Goal: Transaction & Acquisition: Purchase product/service

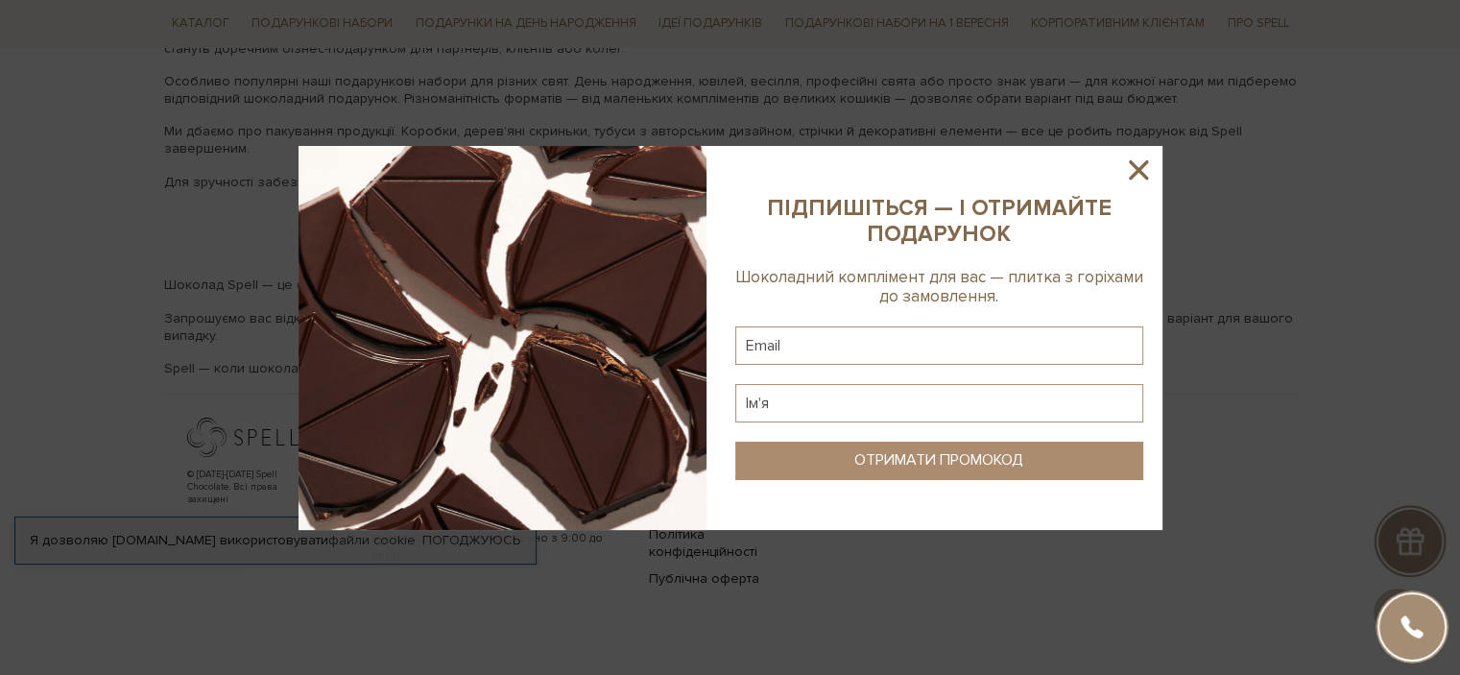
click at [1136, 179] on icon at bounding box center [1138, 170] width 33 height 33
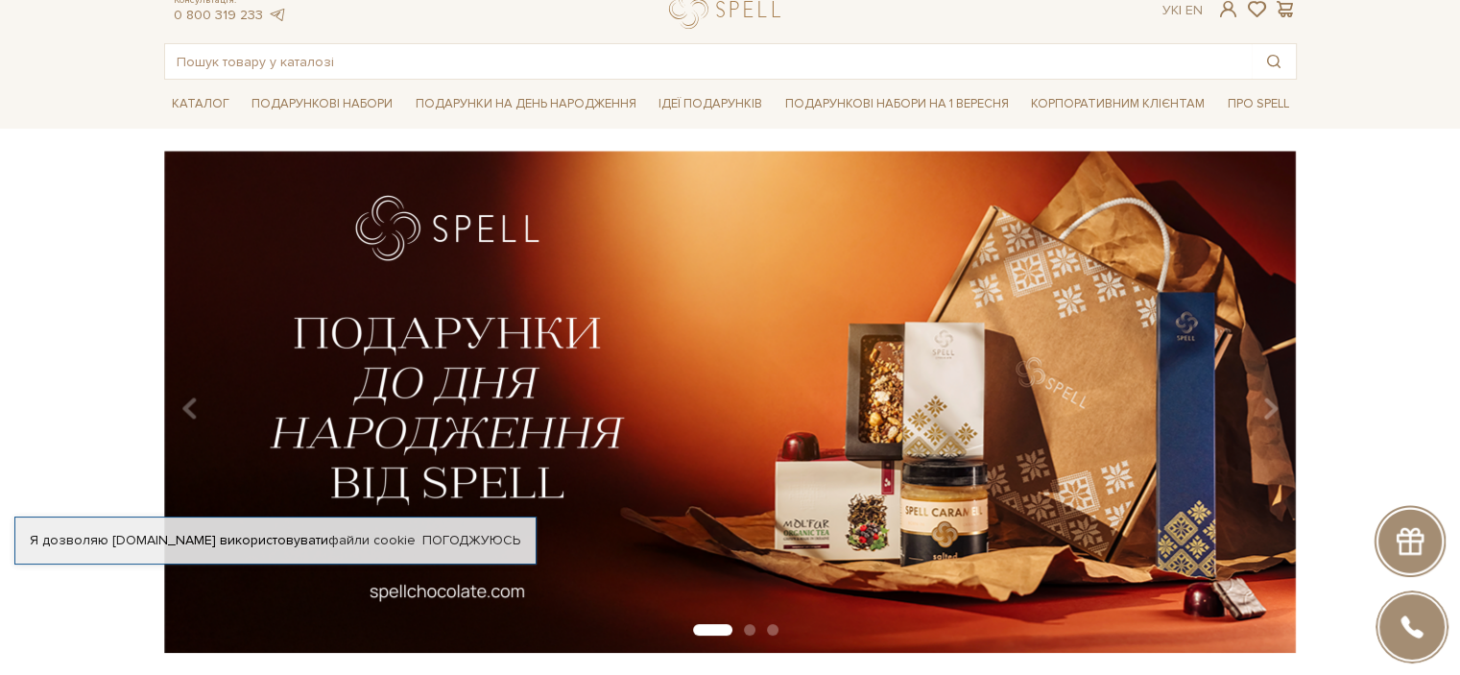
scroll to position [96, 0]
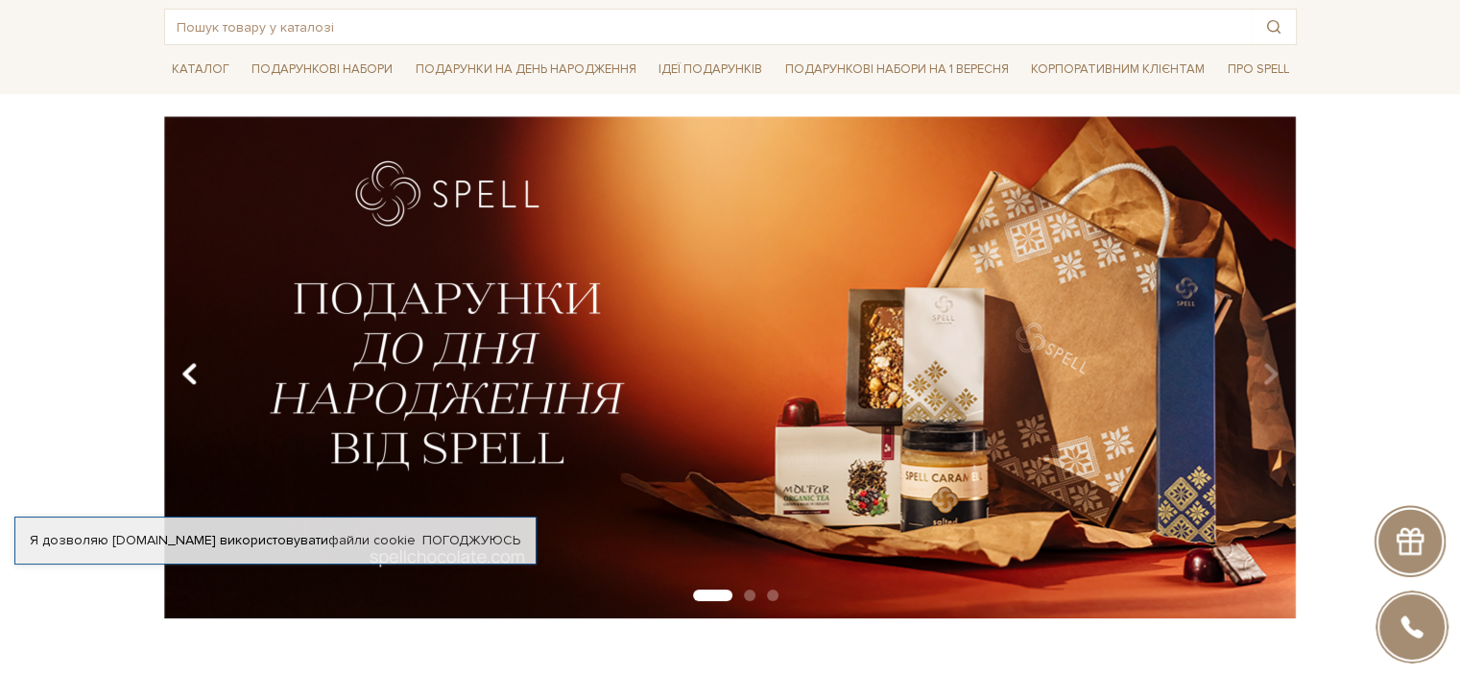
click at [194, 368] on icon "Carousel Navigation" at bounding box center [189, 374] width 16 height 33
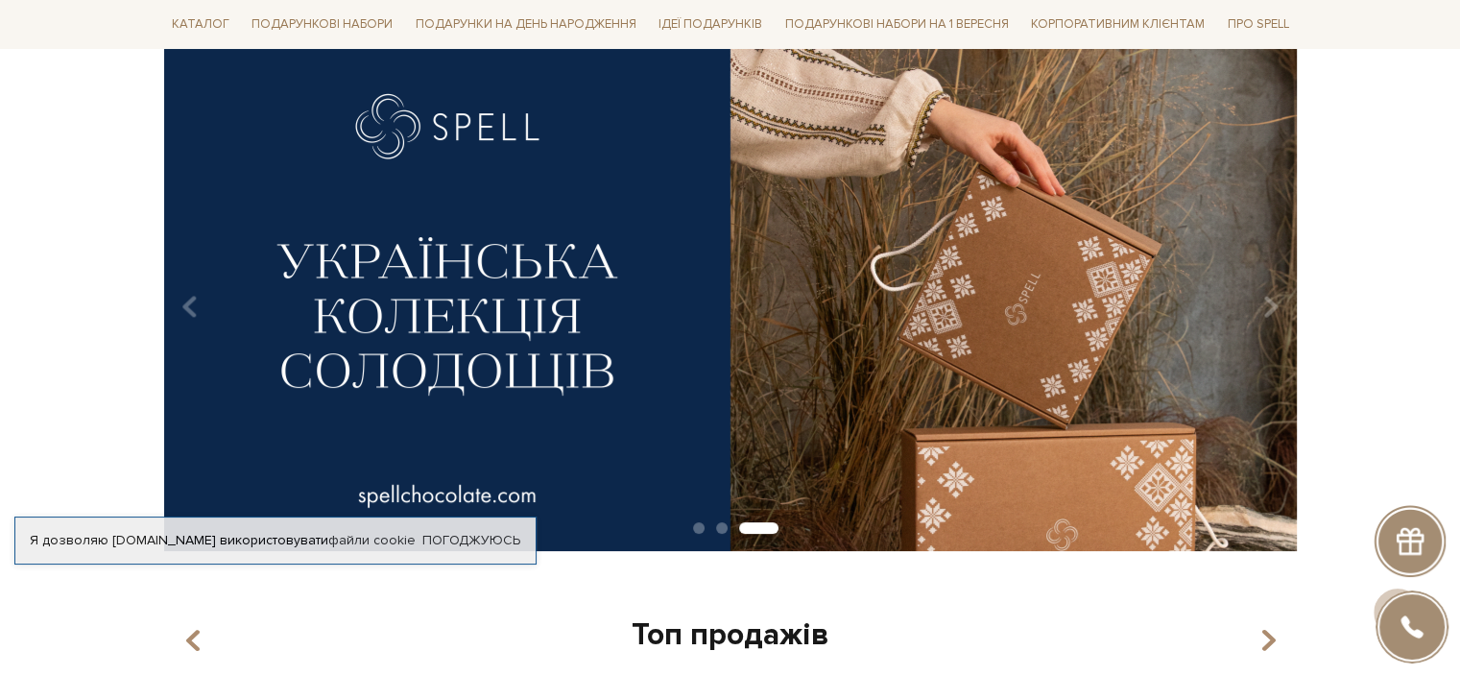
scroll to position [0, 0]
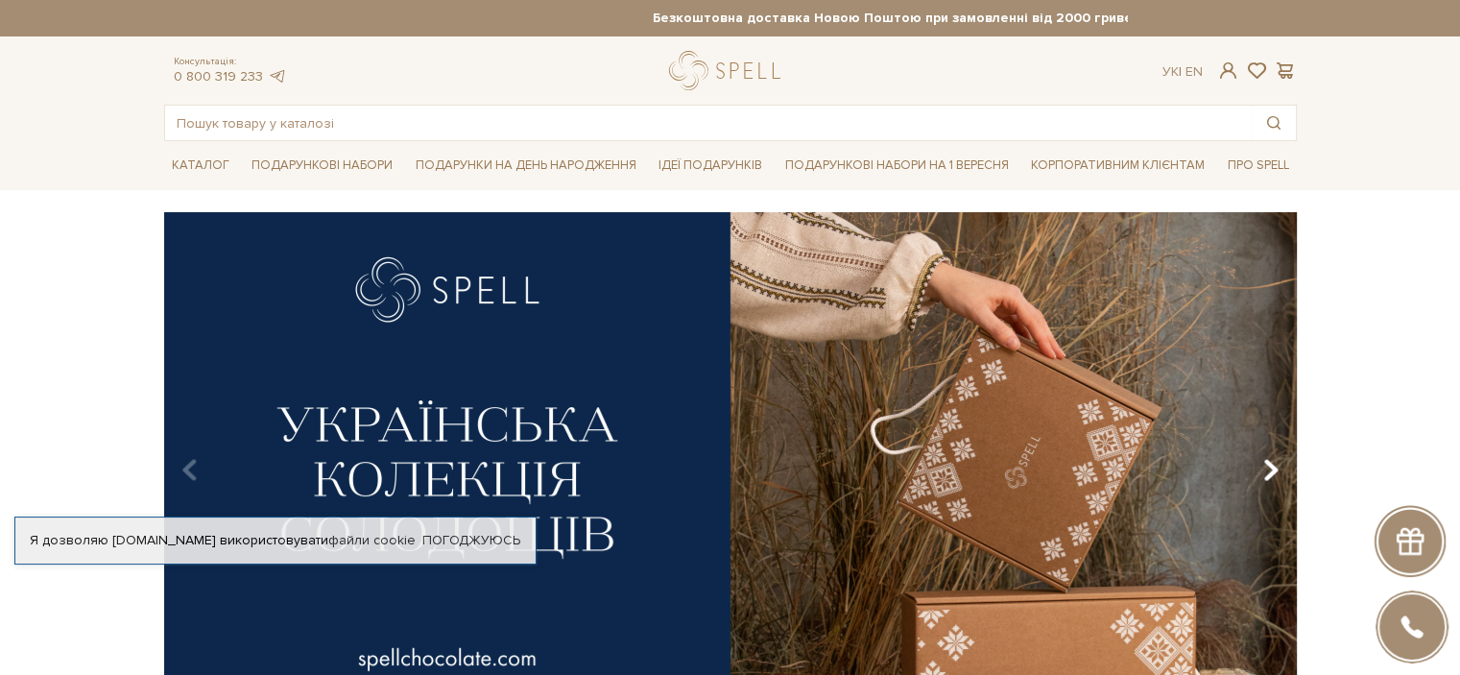
click at [1267, 463] on icon "Carousel Navigation" at bounding box center [1270, 470] width 16 height 33
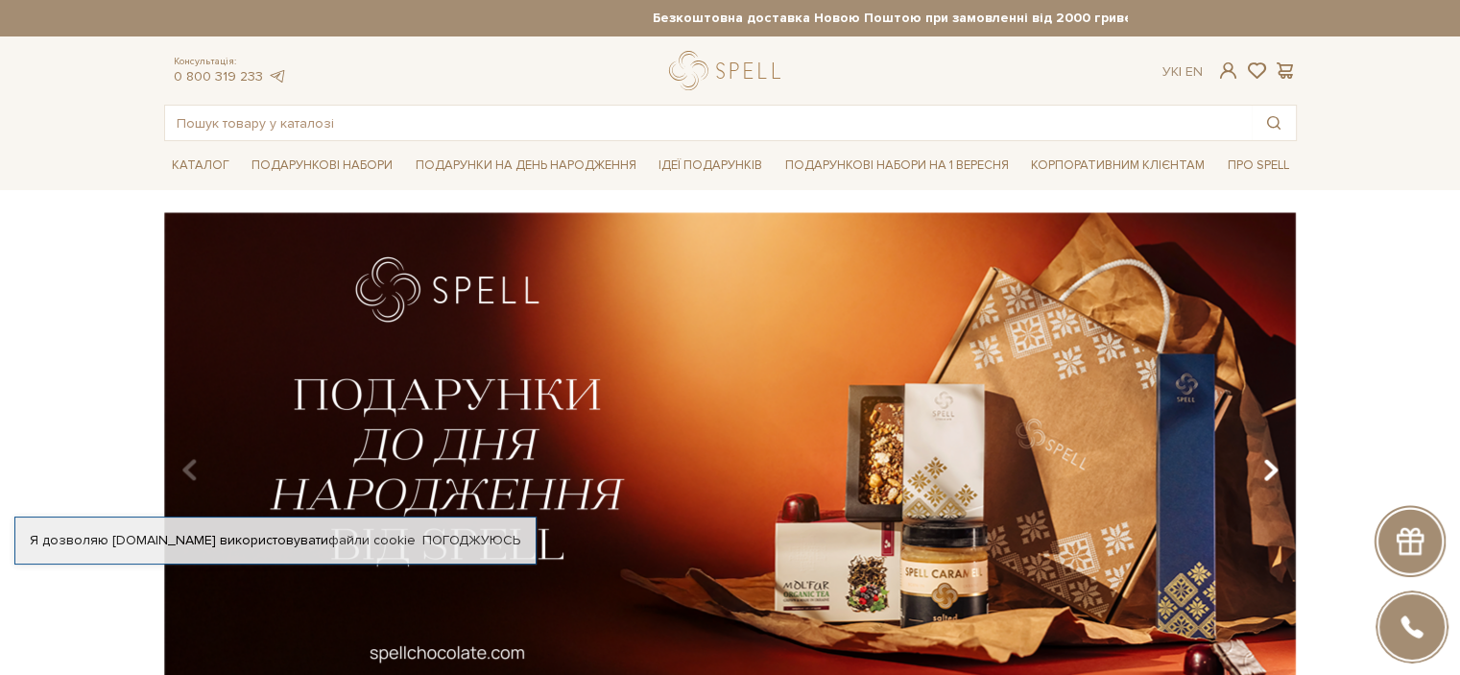
scroll to position [192, 0]
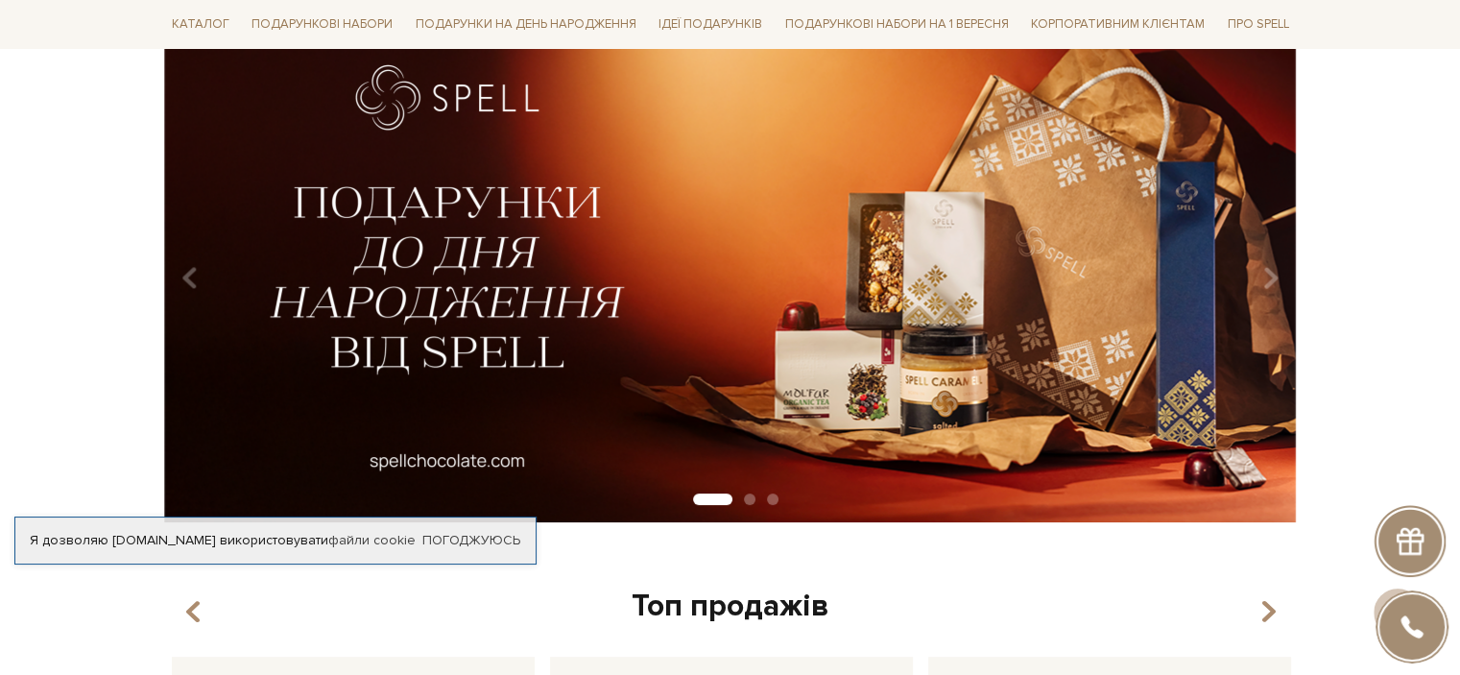
click at [1286, 278] on img at bounding box center [730, 271] width 1133 height 502
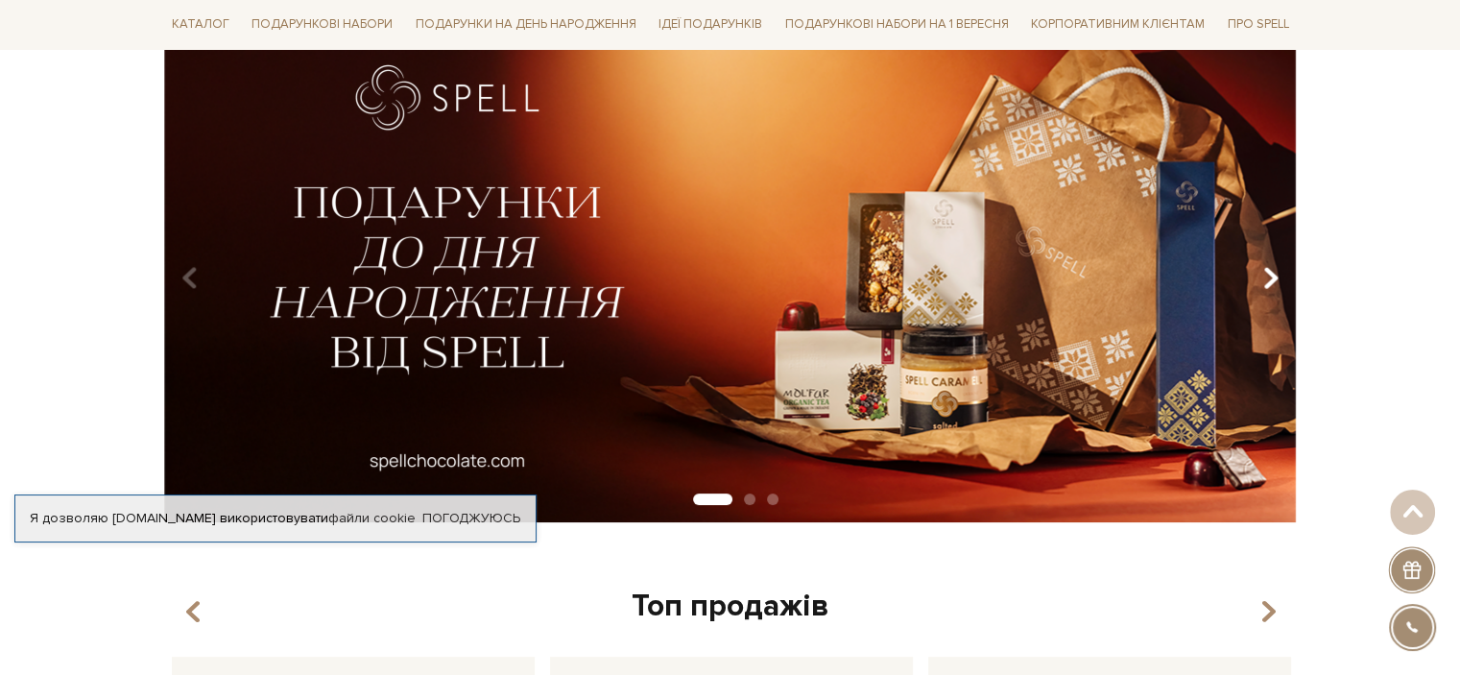
click at [1270, 274] on icon "Carousel Navigation" at bounding box center [1270, 278] width 16 height 33
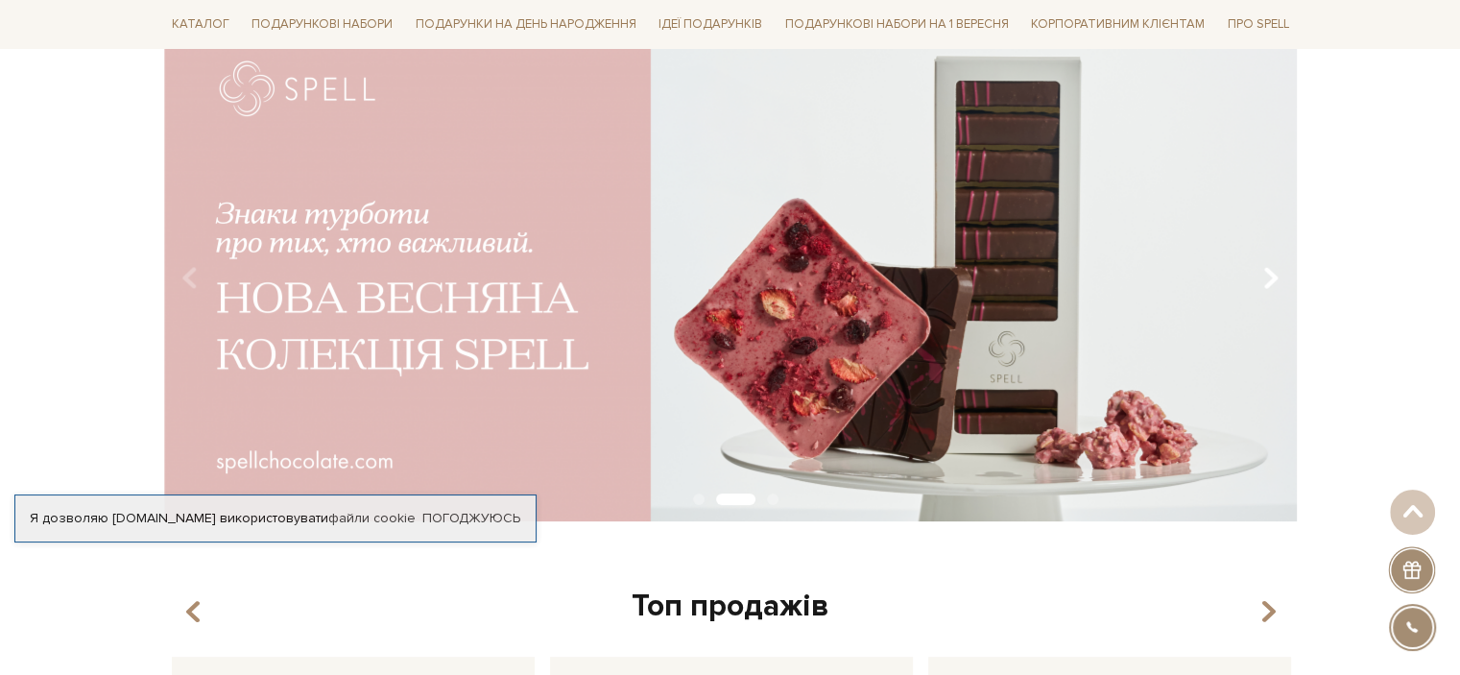
scroll to position [96, 0]
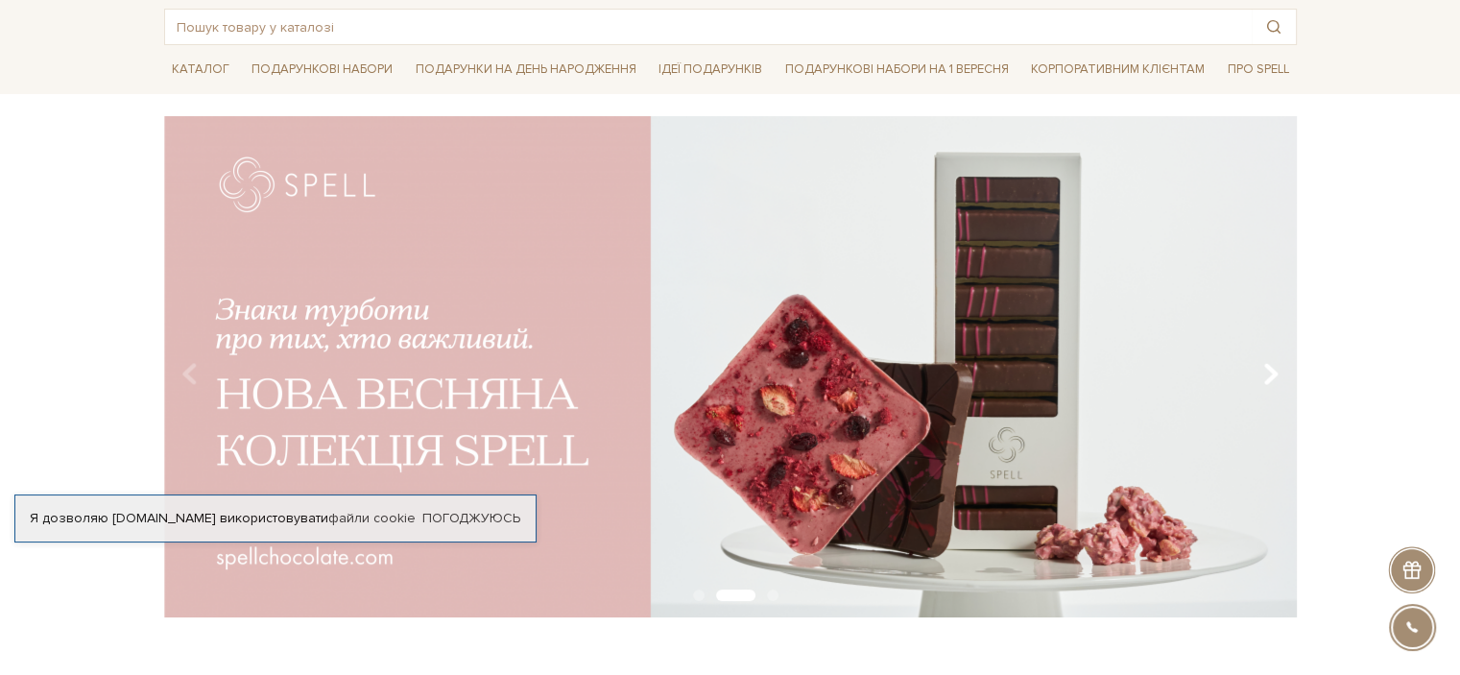
click at [1273, 374] on icon "Carousel Navigation" at bounding box center [1270, 374] width 16 height 33
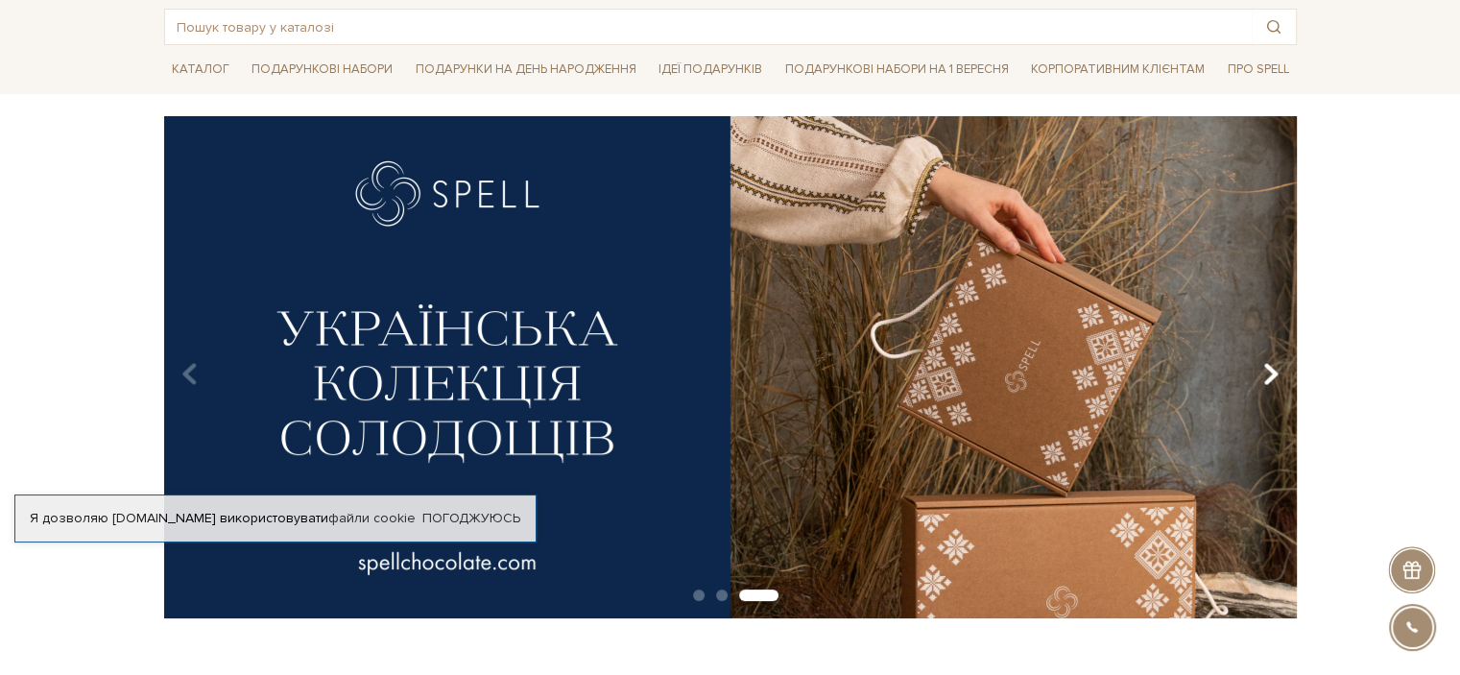
click at [1273, 374] on icon "Carousel Navigation" at bounding box center [1270, 374] width 16 height 33
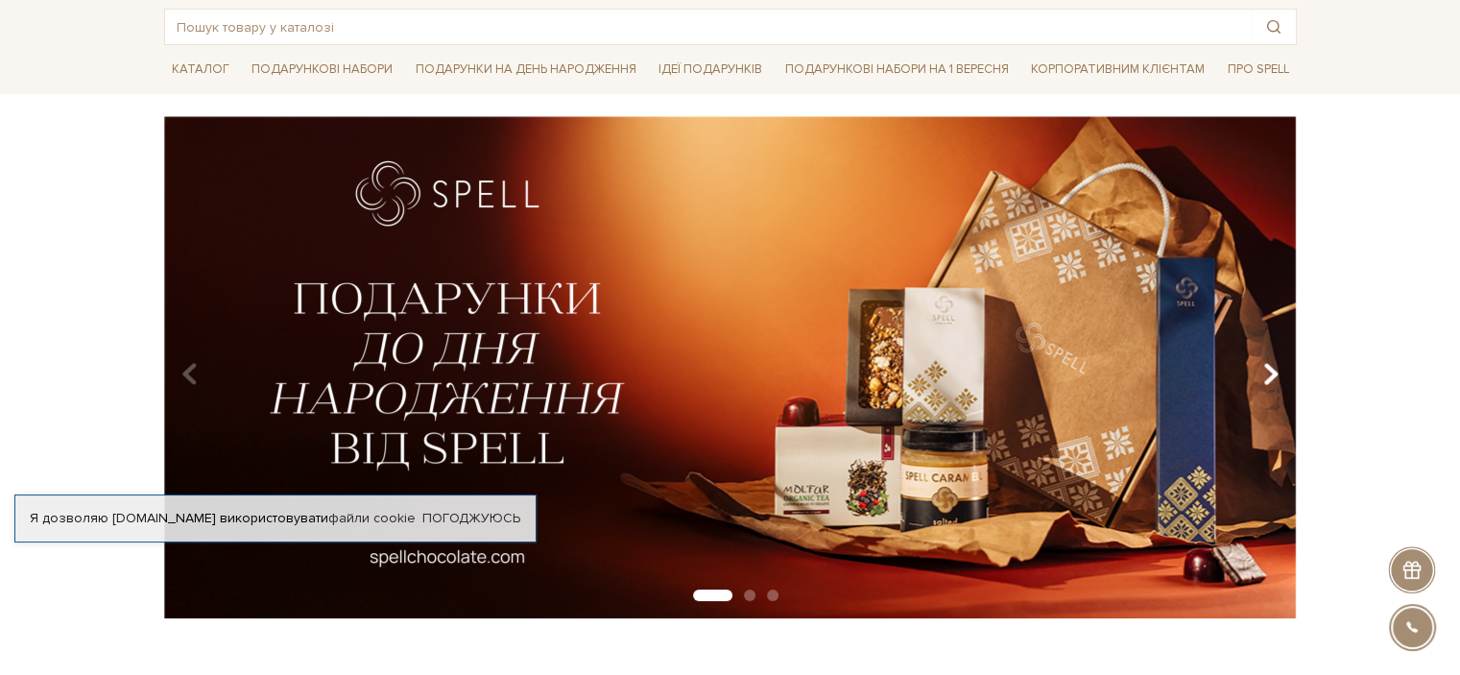
click at [1273, 374] on icon "Carousel Navigation" at bounding box center [1270, 374] width 16 height 33
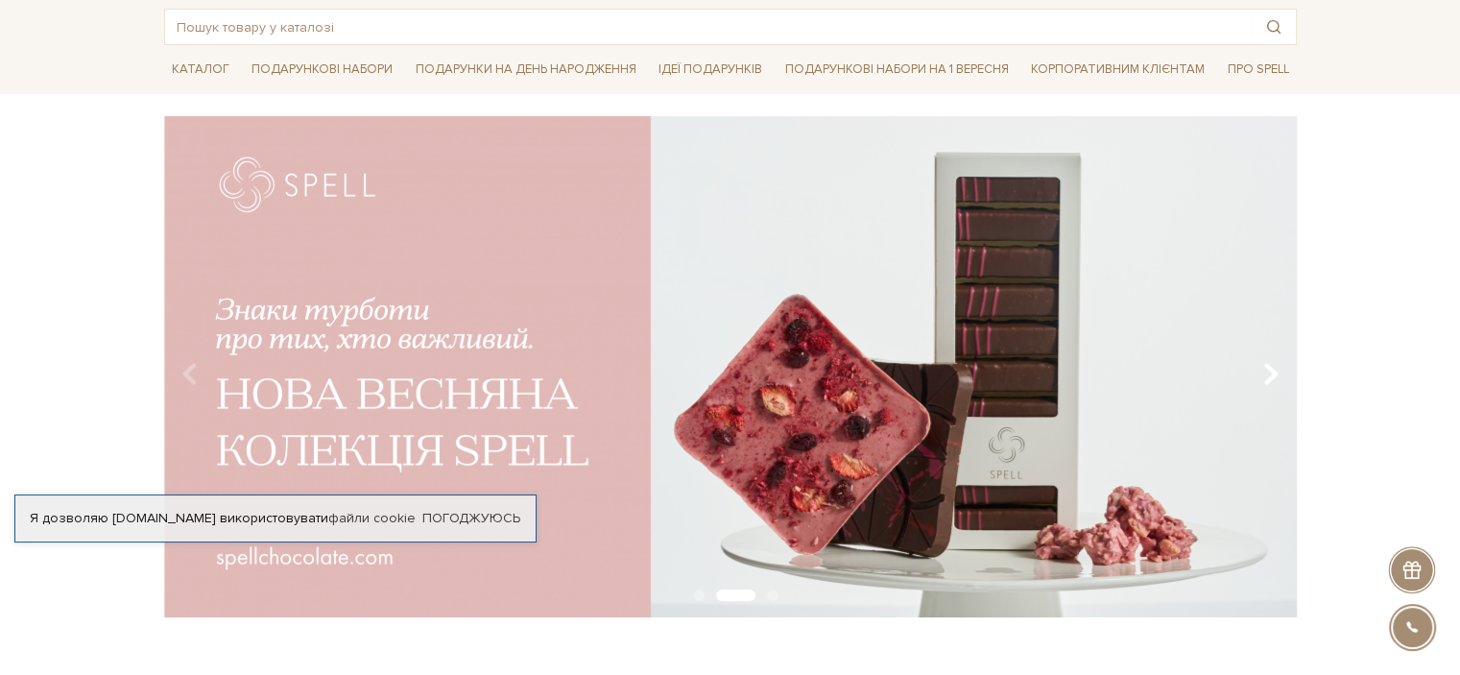
click at [1273, 374] on icon "Carousel Navigation" at bounding box center [1270, 374] width 16 height 33
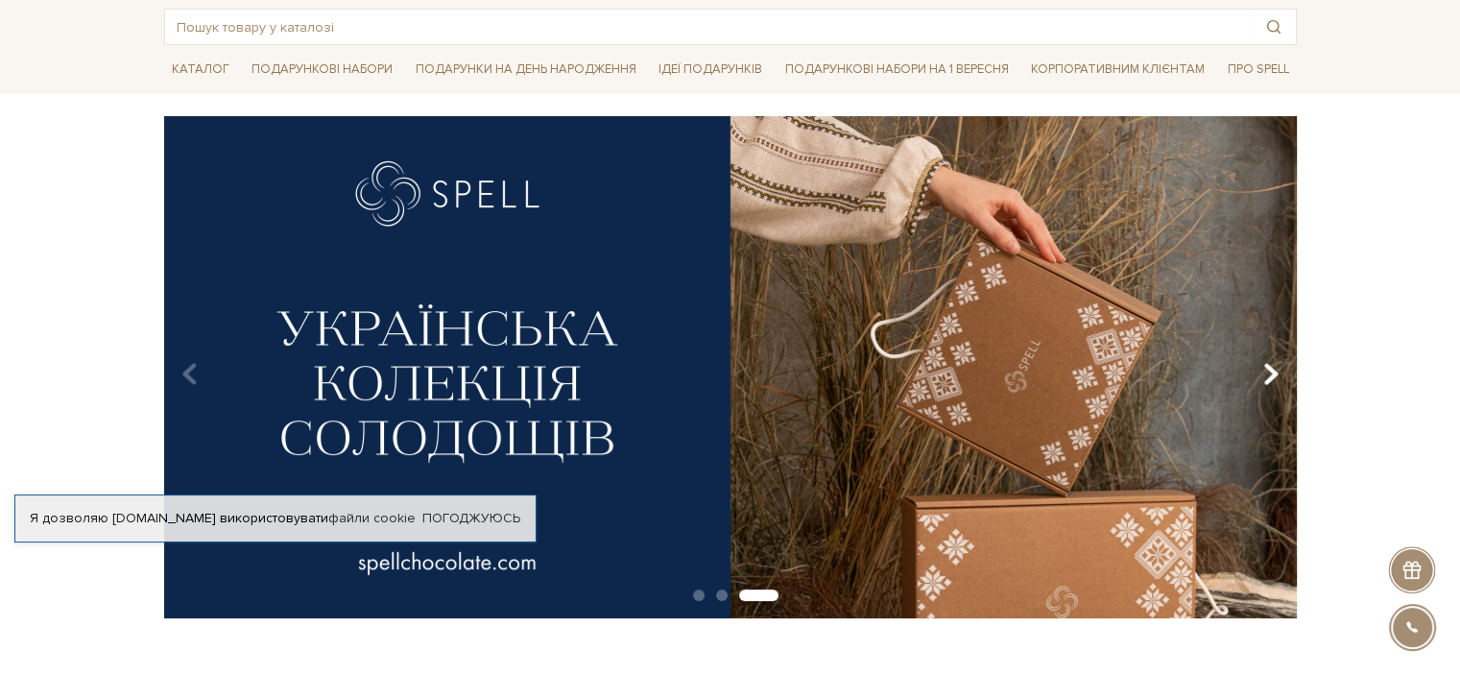
click at [1273, 374] on icon "Carousel Navigation" at bounding box center [1270, 374] width 16 height 33
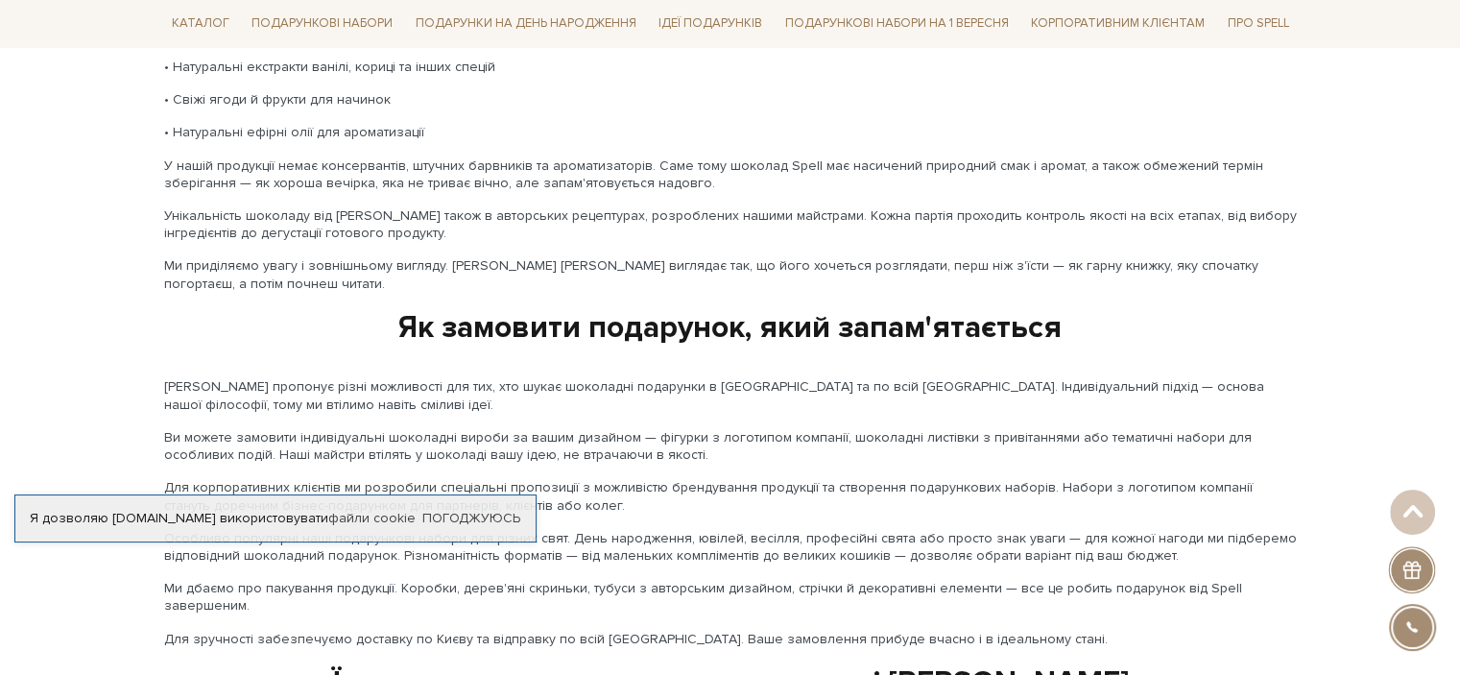
scroll to position [3241, 0]
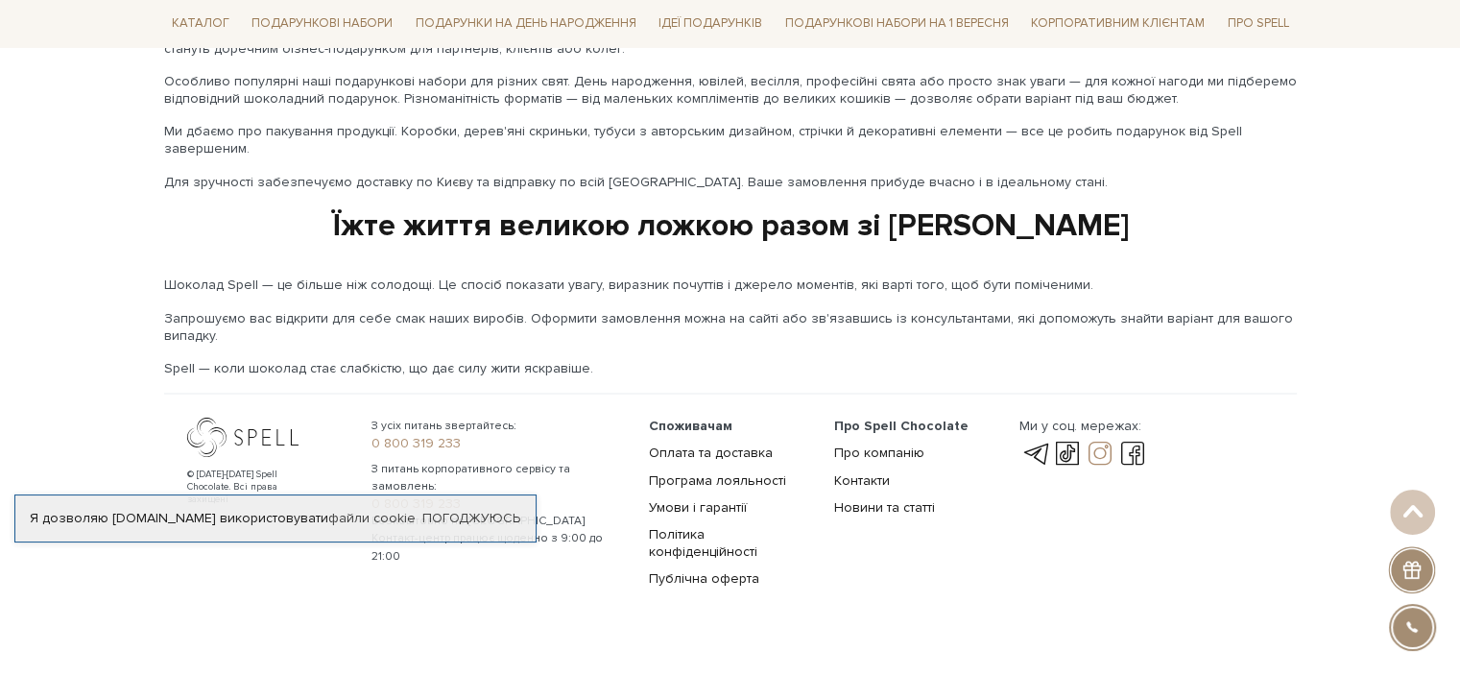
click at [1098, 442] on link at bounding box center [1100, 453] width 33 height 23
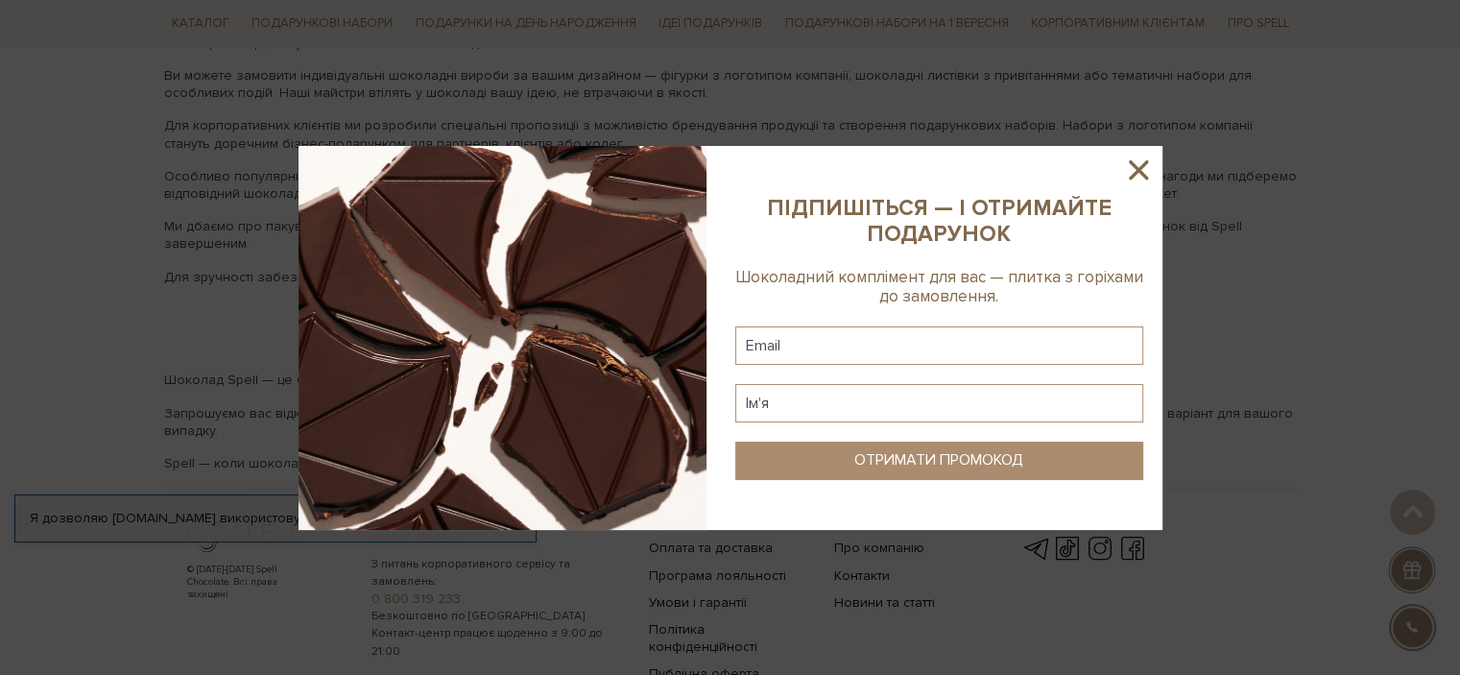
scroll to position [3145, 0]
click at [1150, 168] on icon at bounding box center [1138, 170] width 33 height 33
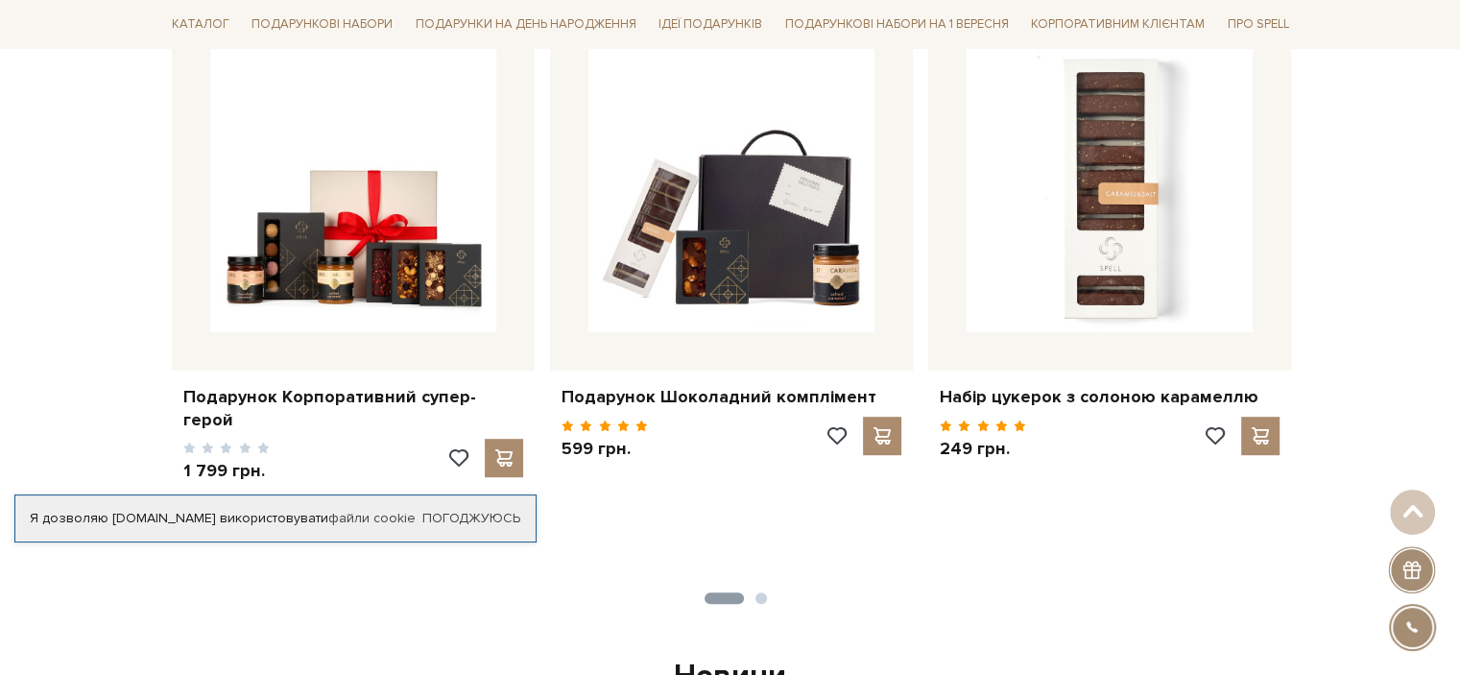
scroll to position [745, 0]
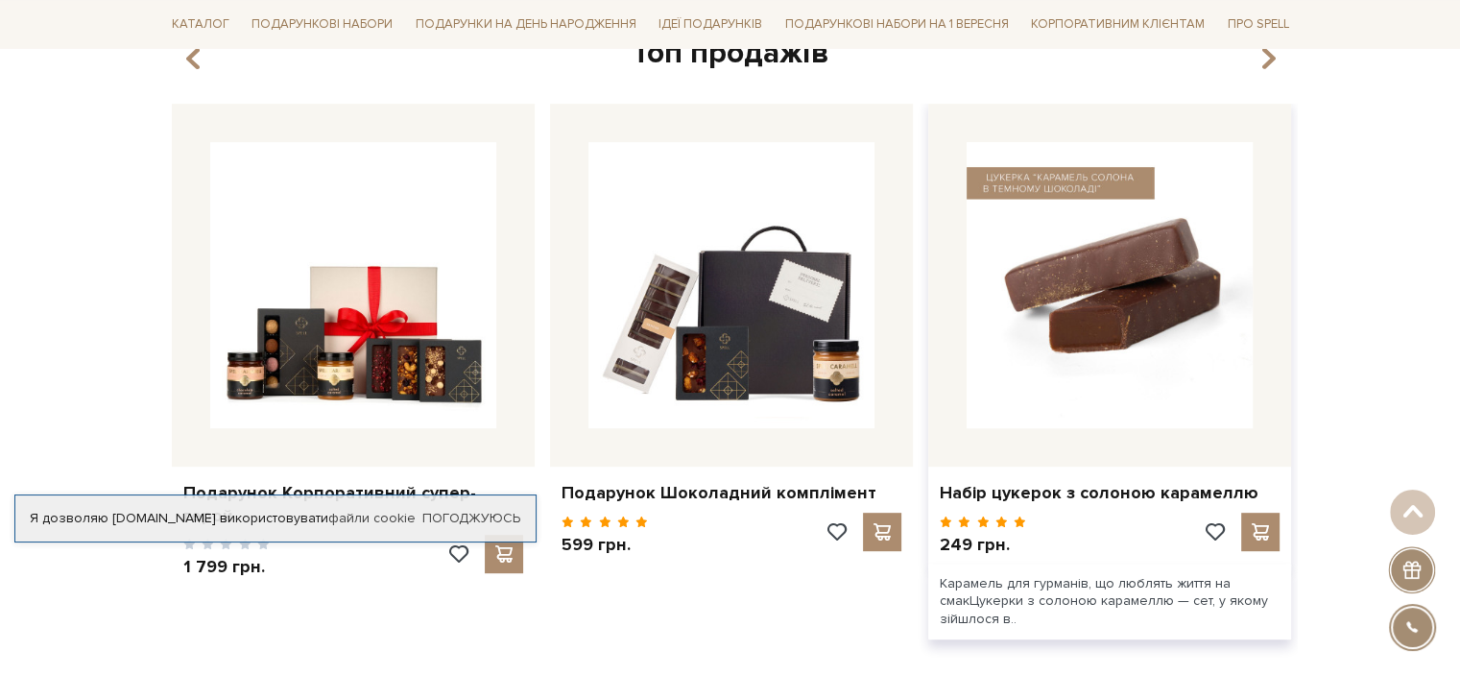
click at [1114, 200] on img at bounding box center [1110, 285] width 286 height 286
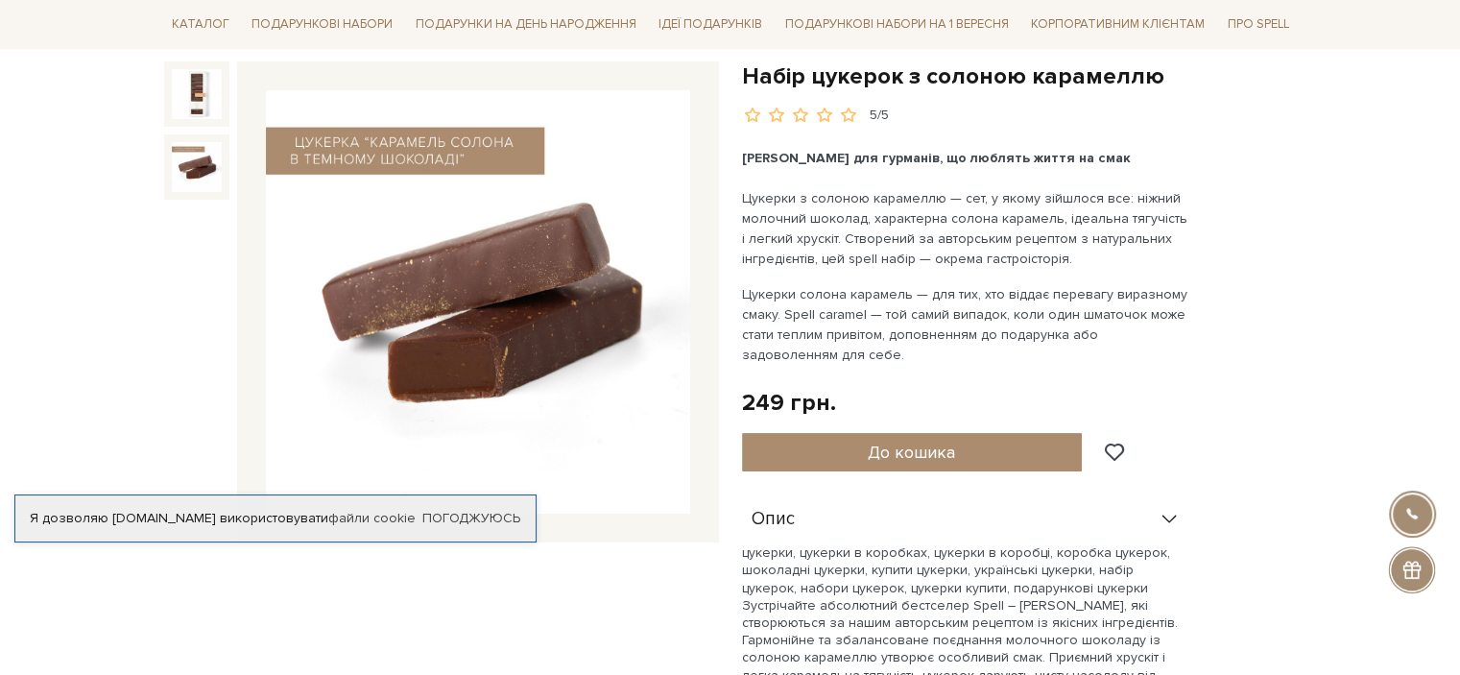
click at [177, 156] on img at bounding box center [197, 167] width 50 height 50
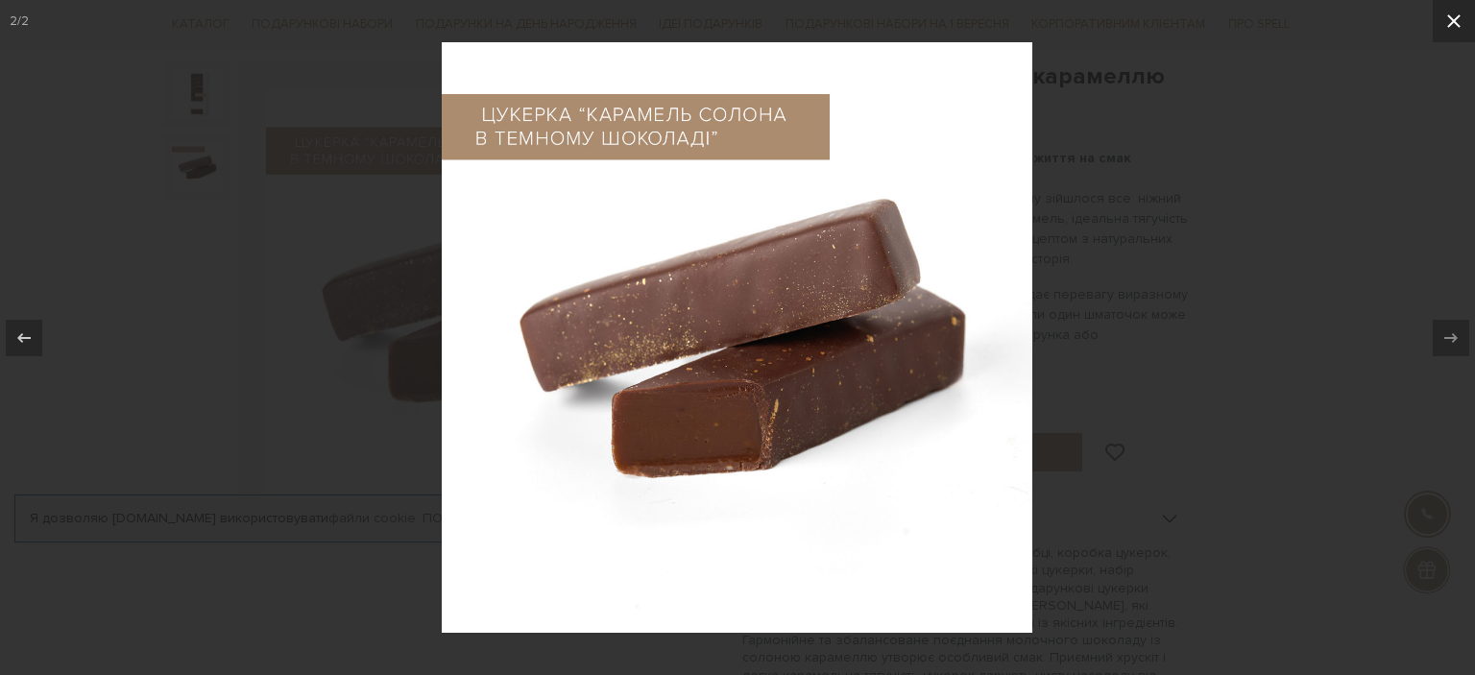
click at [1451, 12] on icon at bounding box center [1453, 21] width 23 height 23
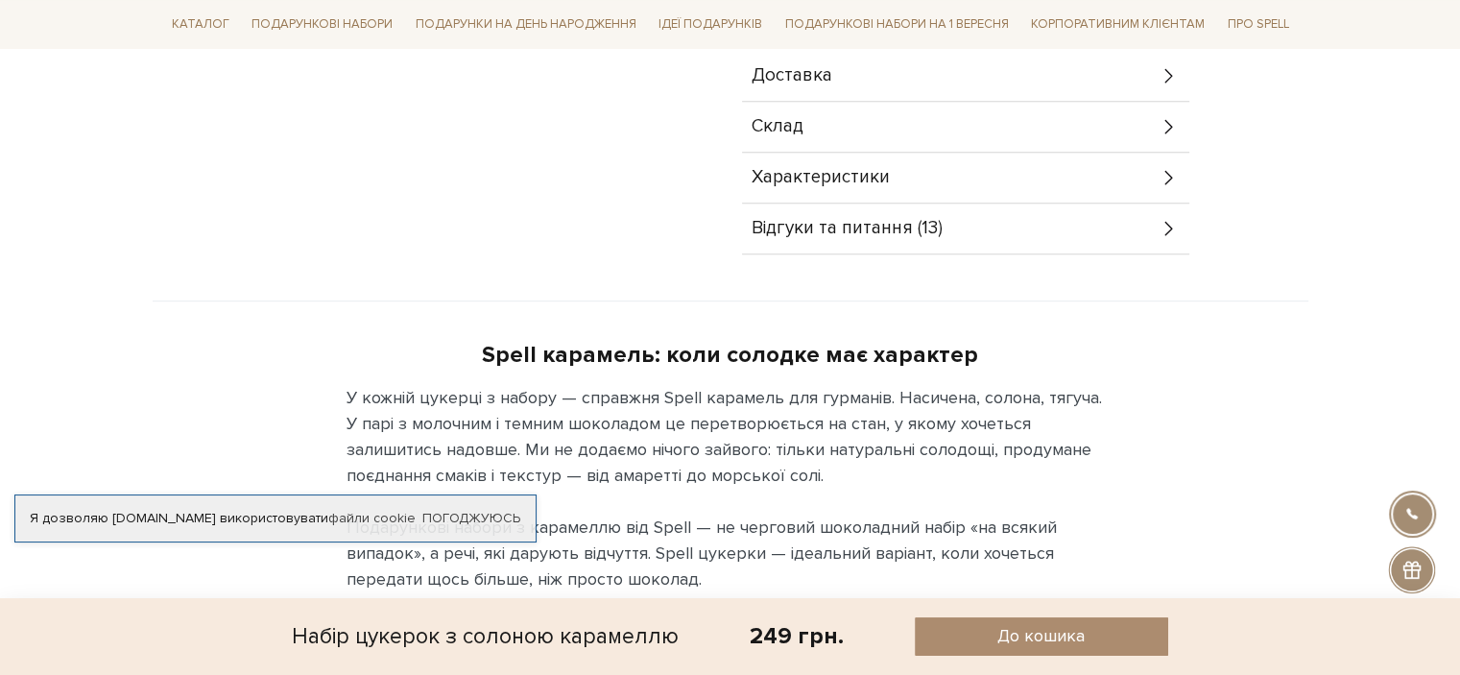
scroll to position [864, 0]
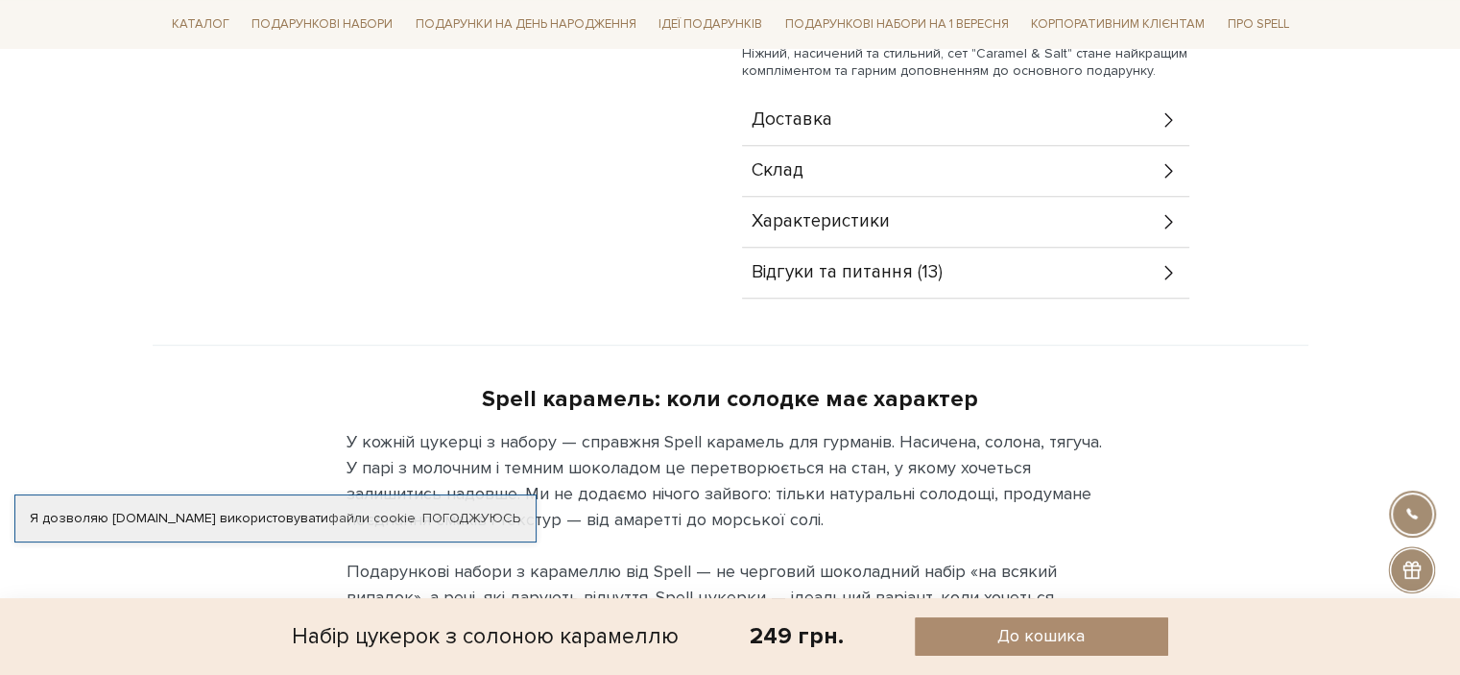
click at [988, 281] on div "Відгуки та питання (13)" at bounding box center [965, 273] width 447 height 50
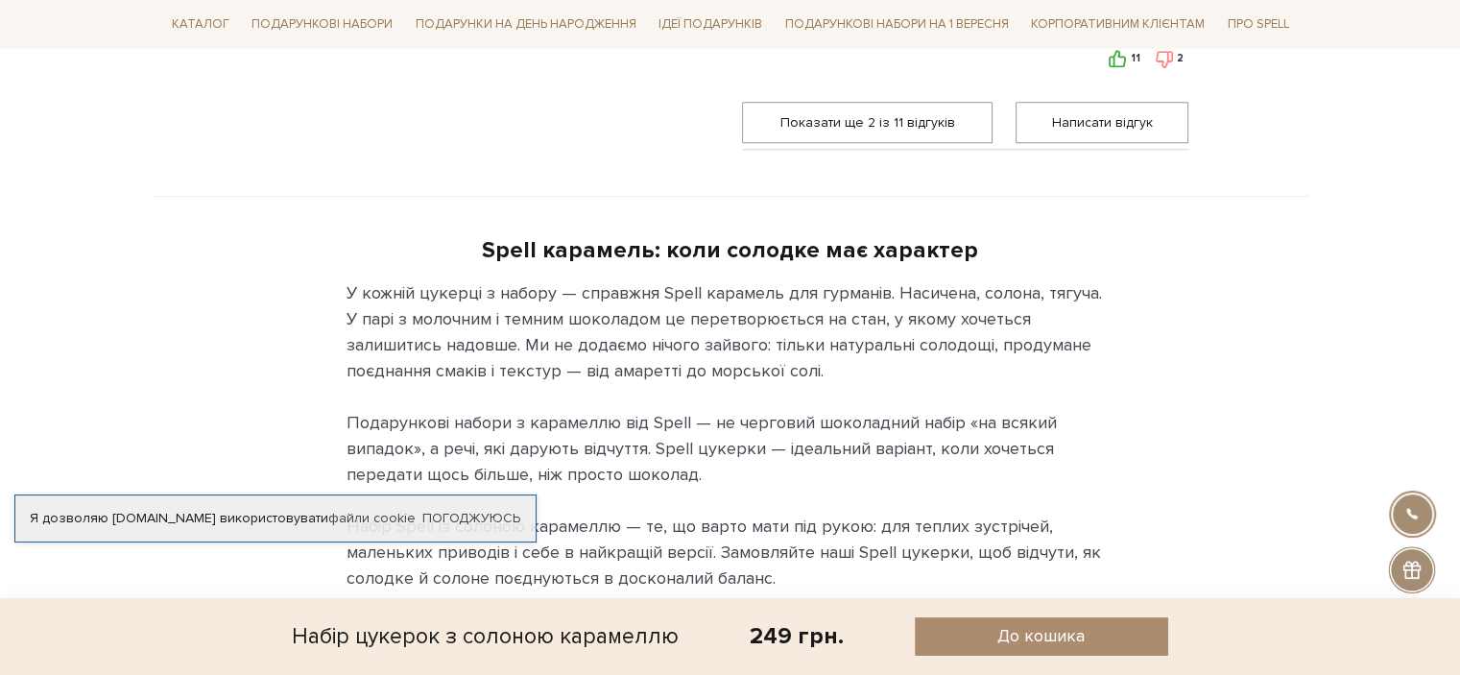
scroll to position [1344, 0]
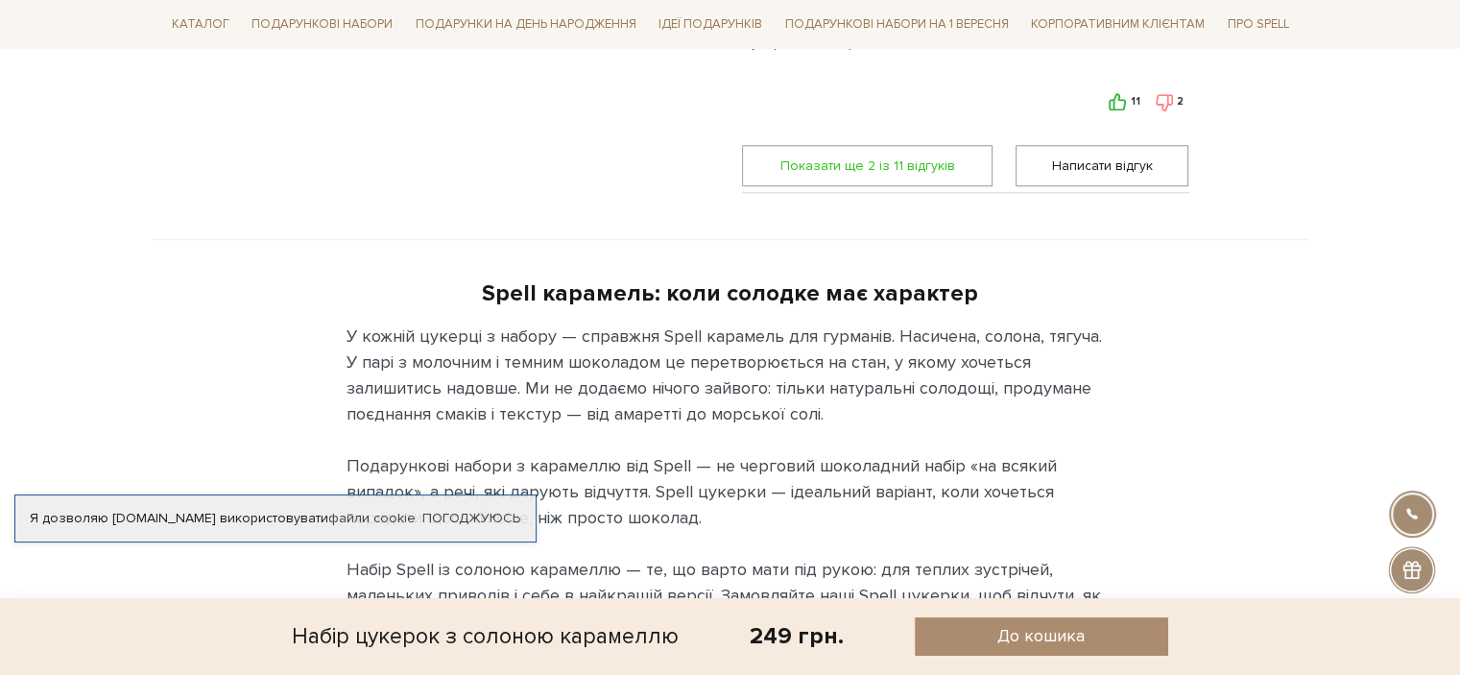
click at [929, 172] on span "Показати ще 2 iз 11 вiдгукiв" at bounding box center [868, 165] width 227 height 39
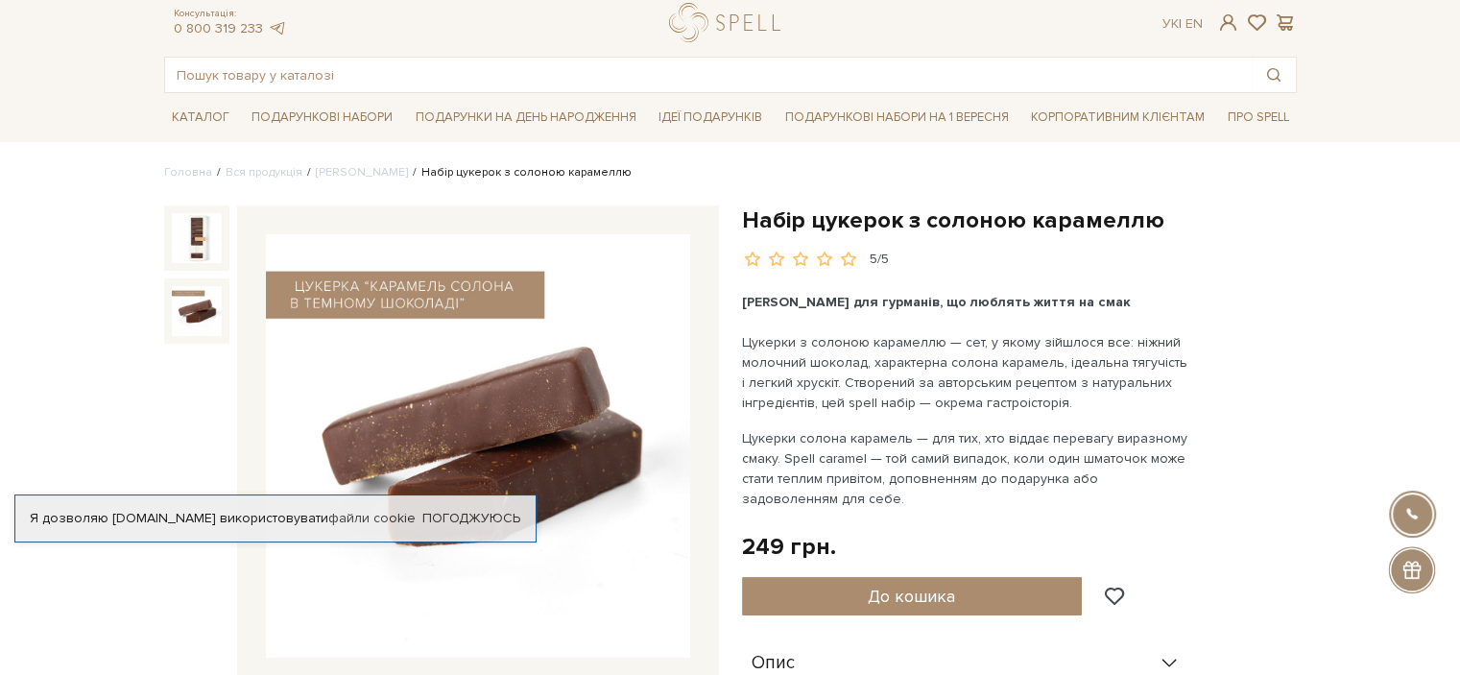
scroll to position [0, 0]
